Goal: Task Accomplishment & Management: Manage account settings

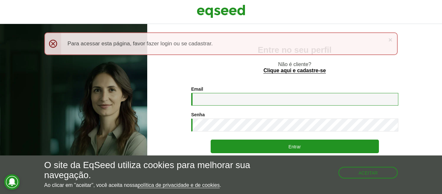
click at [216, 101] on input "Email *" at bounding box center [294, 99] width 207 height 13
click at [239, 101] on input "**********" at bounding box center [294, 99] width 207 height 13
type input "**********"
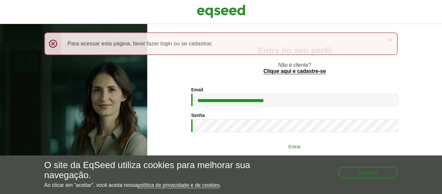
click at [269, 146] on button "Entrar" at bounding box center [295, 146] width 168 height 12
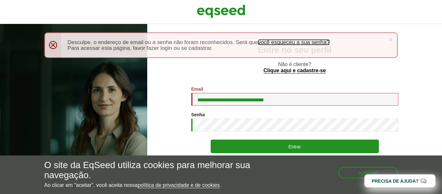
click at [283, 42] on link "você esqueceu a sua senha?" at bounding box center [293, 42] width 71 height 6
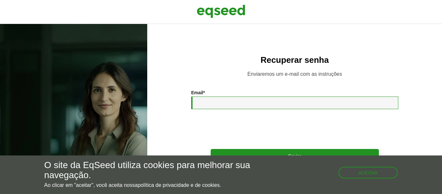
click at [234, 105] on input "Email *" at bounding box center [294, 102] width 207 height 13
type input "**********"
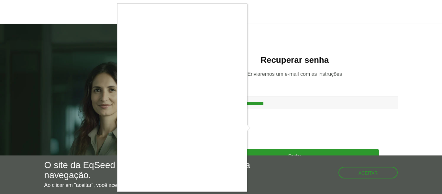
click at [254, 127] on div at bounding box center [221, 97] width 442 height 194
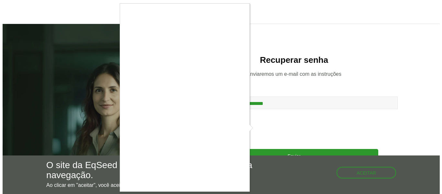
scroll to position [6, 0]
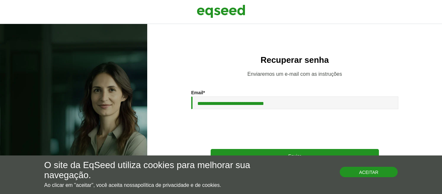
click at [357, 169] on button "Aceitar" at bounding box center [369, 172] width 58 height 10
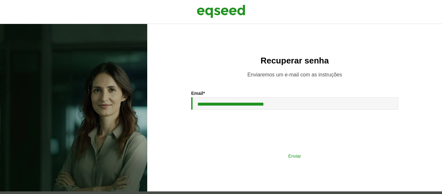
click at [320, 155] on button "Enviar" at bounding box center [295, 155] width 168 height 12
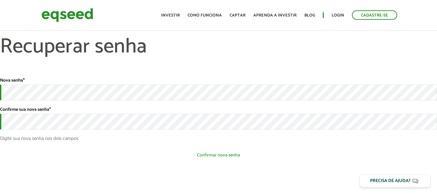
click at [185, 158] on button "Confirmar nova senha" at bounding box center [218, 155] width 437 height 12
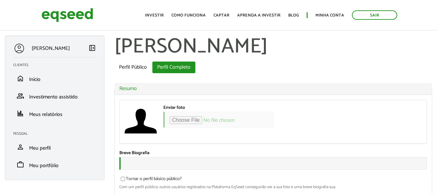
select select "***"
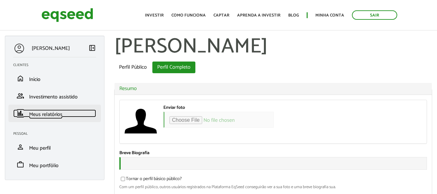
click at [50, 116] on span "Meus relatórios" at bounding box center [45, 114] width 33 height 9
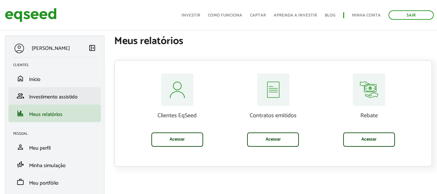
scroll to position [23, 0]
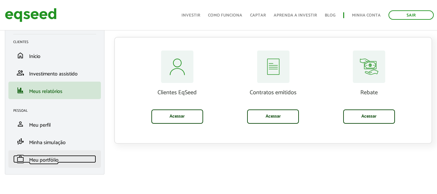
click at [44, 158] on span "Meu portfólio" at bounding box center [43, 160] width 29 height 9
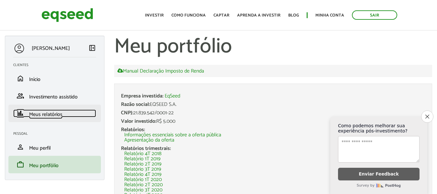
click at [44, 113] on span "Meus relatórios" at bounding box center [45, 114] width 33 height 9
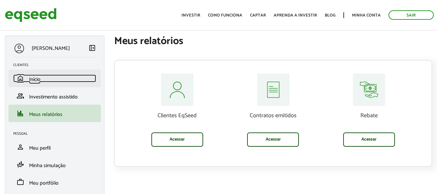
click at [39, 78] on span "Início" at bounding box center [34, 79] width 11 height 9
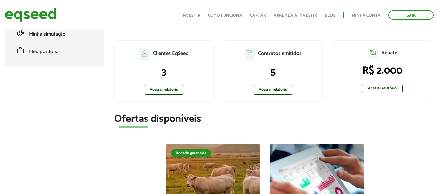
scroll to position [129, 0]
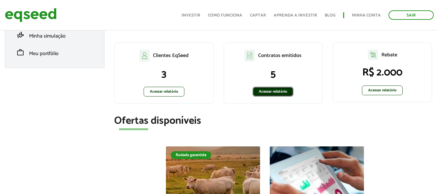
click at [272, 90] on link "Acessar relatório" at bounding box center [273, 92] width 41 height 10
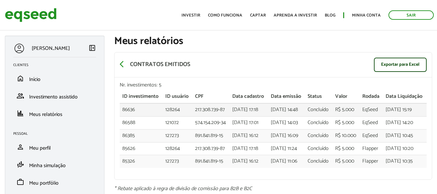
click at [202, 116] on td "217.308.739-87" at bounding box center [211, 109] width 38 height 13
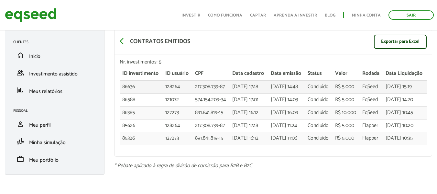
scroll to position [55, 0]
click at [405, 16] on link "Sair" at bounding box center [410, 14] width 45 height 9
